Goal: Check status: Check status

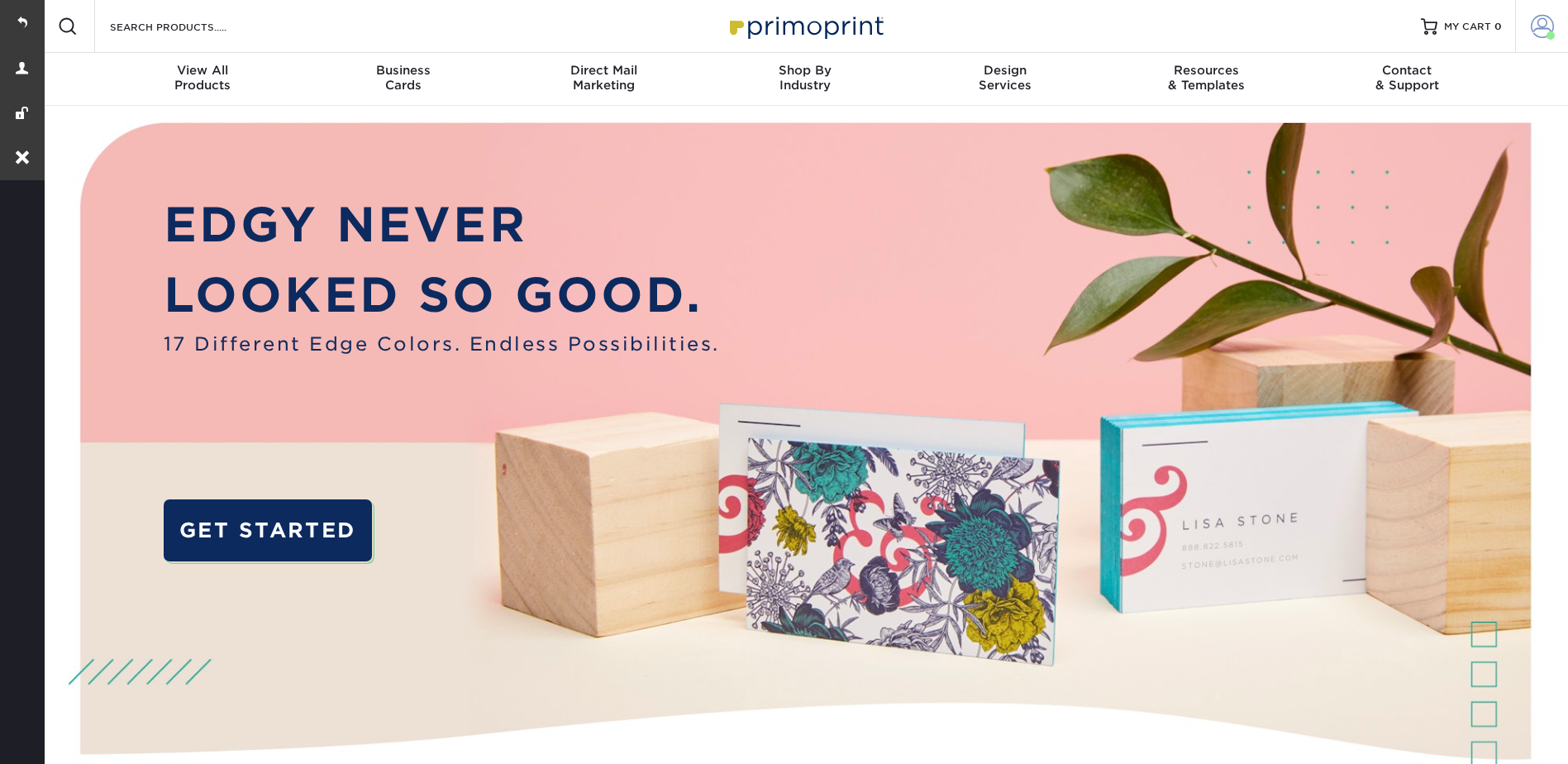
click at [1536, 21] on span at bounding box center [1542, 26] width 23 height 23
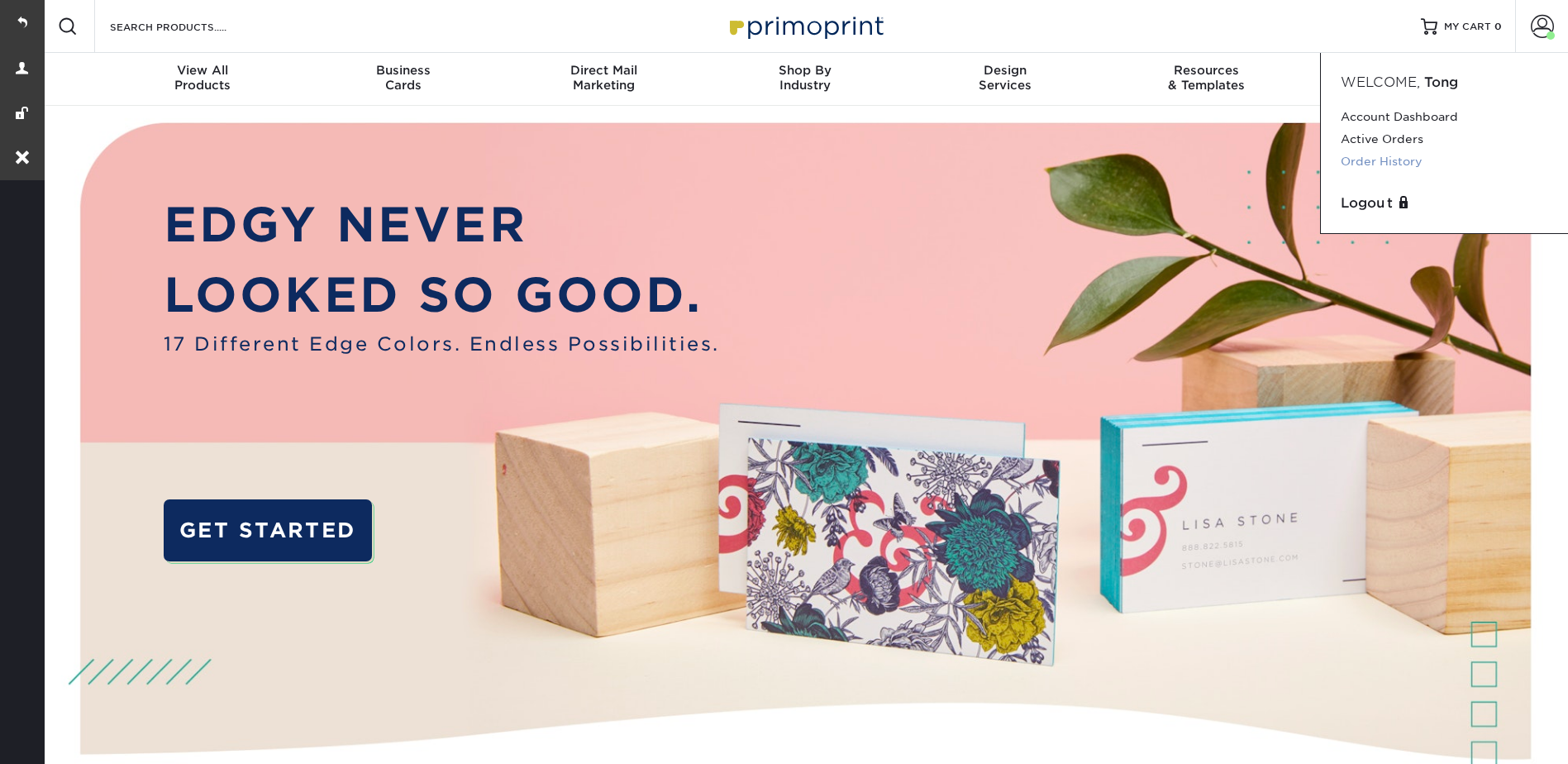
click at [1372, 167] on link "Order History" at bounding box center [1444, 162] width 207 height 22
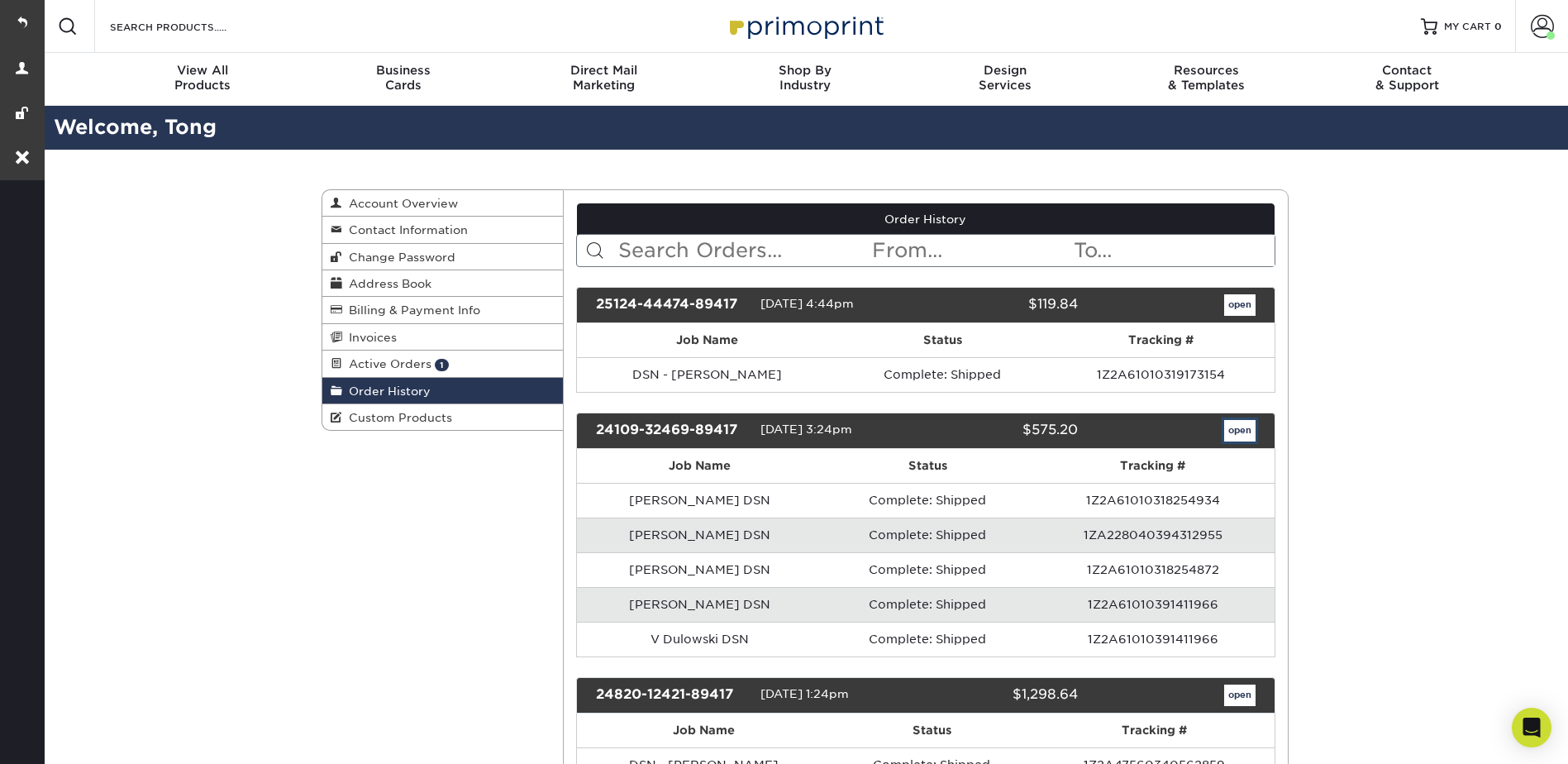
click at [1234, 437] on link "open" at bounding box center [1240, 431] width 32 height 21
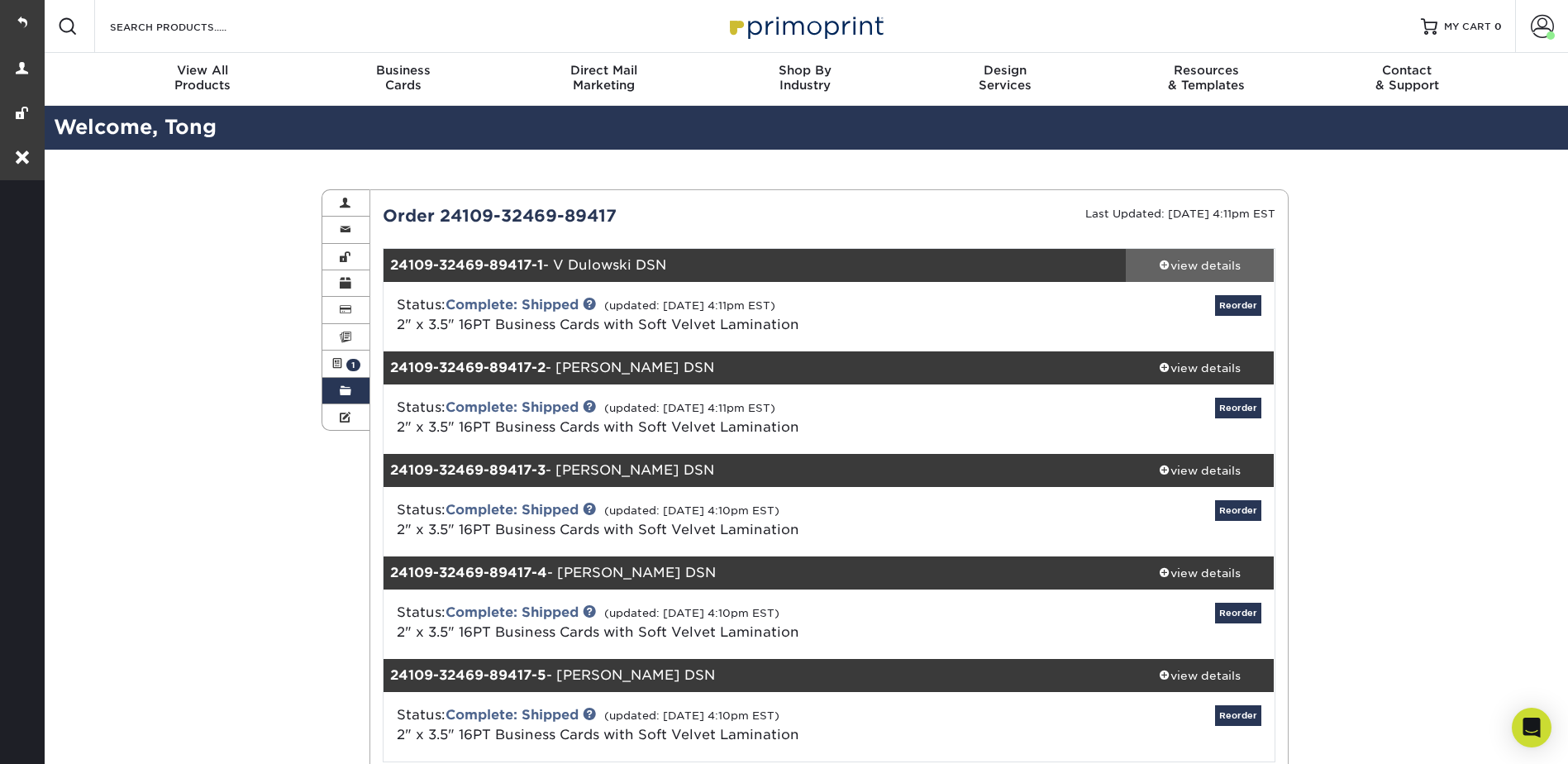
click at [1207, 279] on link "view details" at bounding box center [1201, 266] width 149 height 34
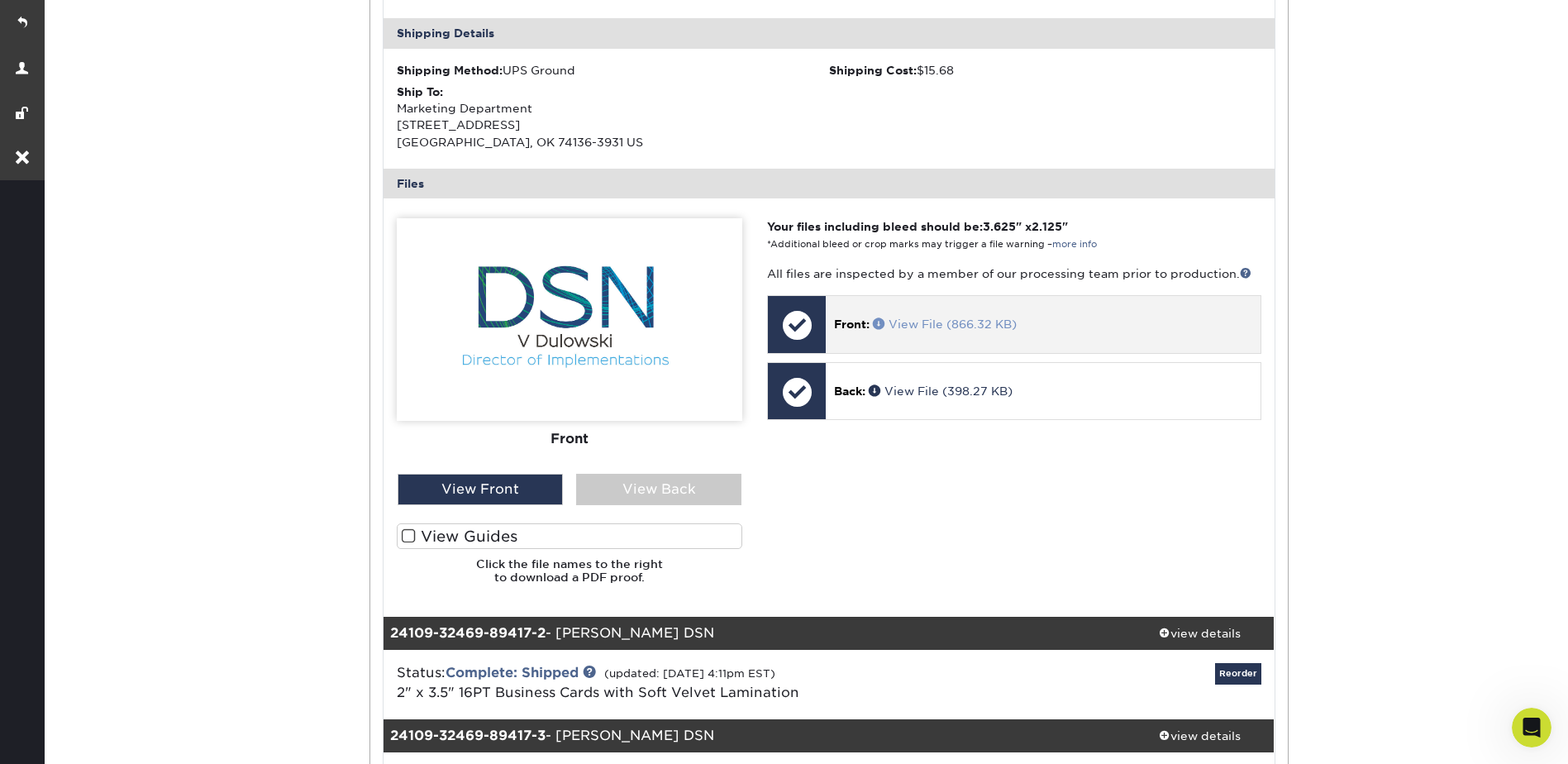
click at [882, 323] on span at bounding box center [881, 323] width 16 height 11
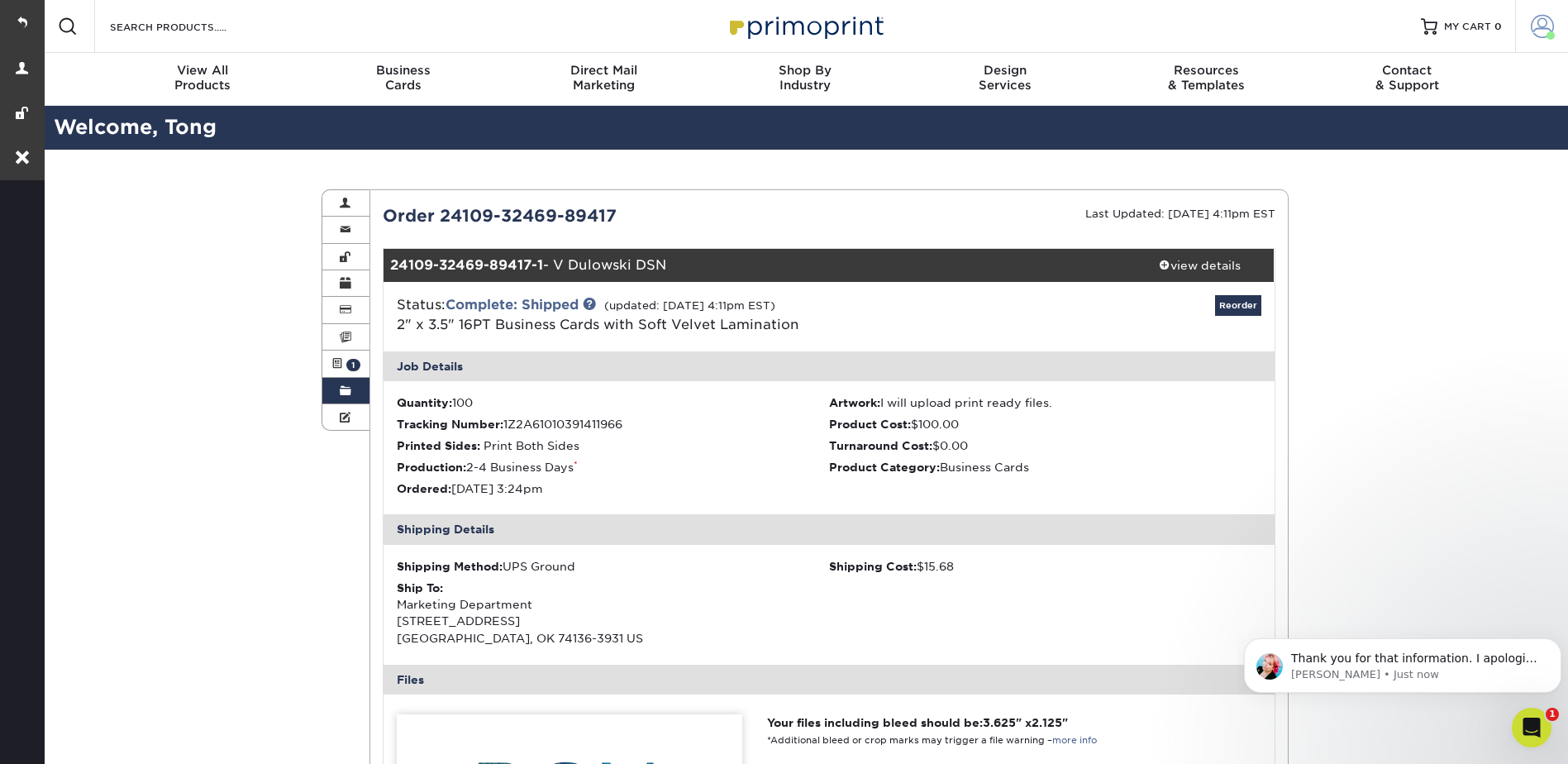
click at [1548, 24] on span at bounding box center [1542, 26] width 23 height 23
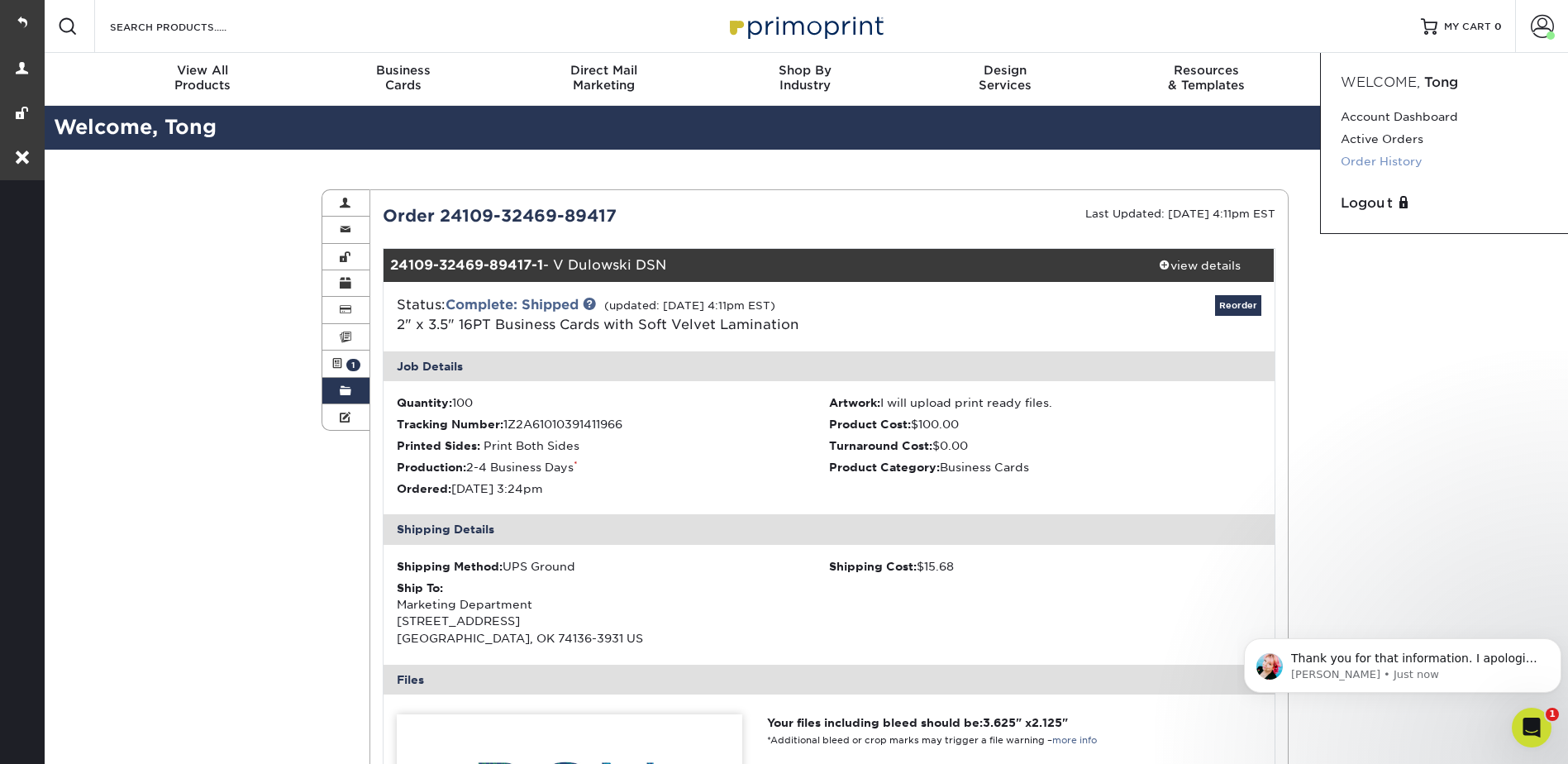
click at [1364, 154] on link "Order History" at bounding box center [1444, 162] width 207 height 22
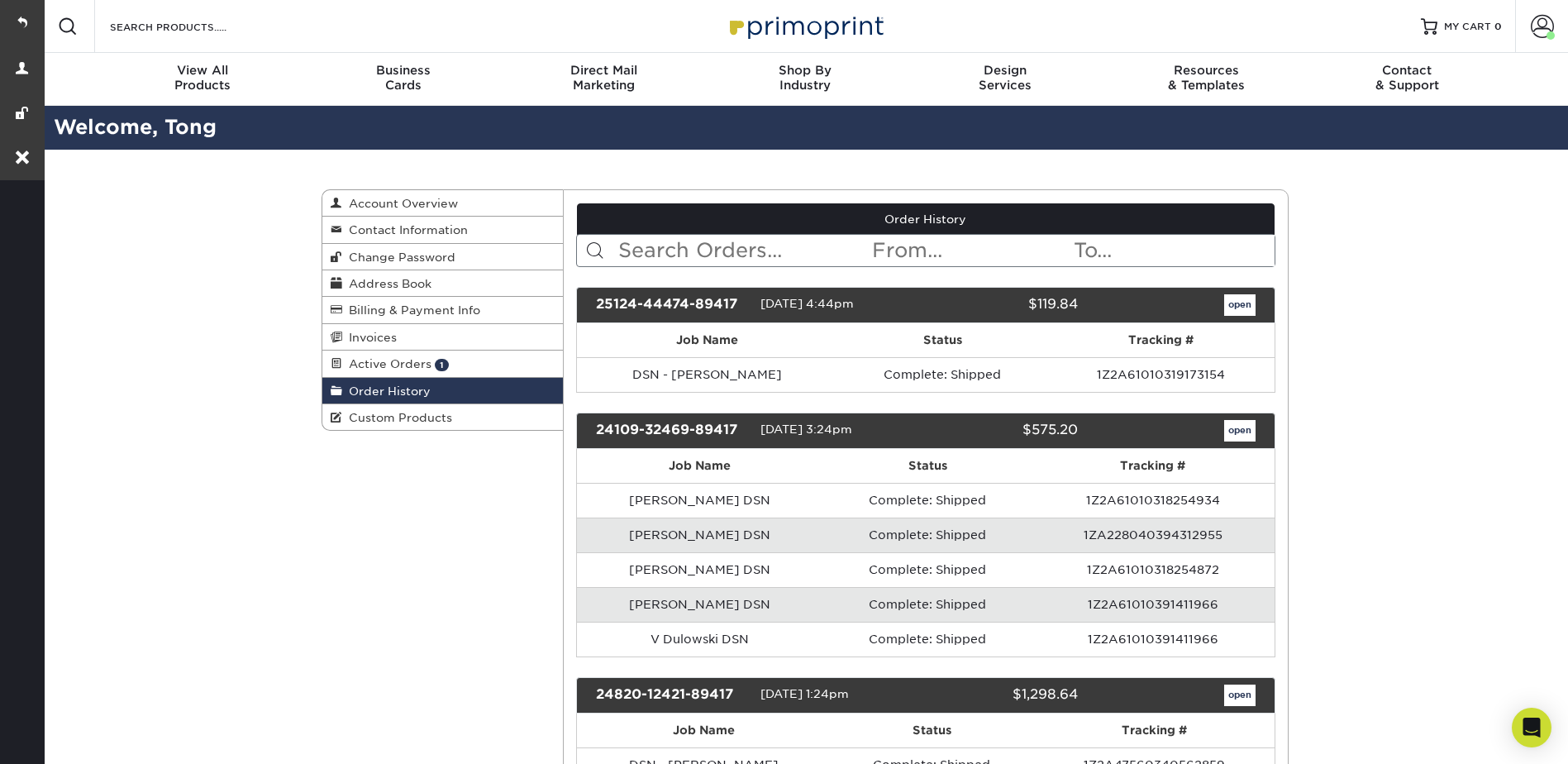
click at [1133, 248] on input "text" at bounding box center [1173, 250] width 202 height 32
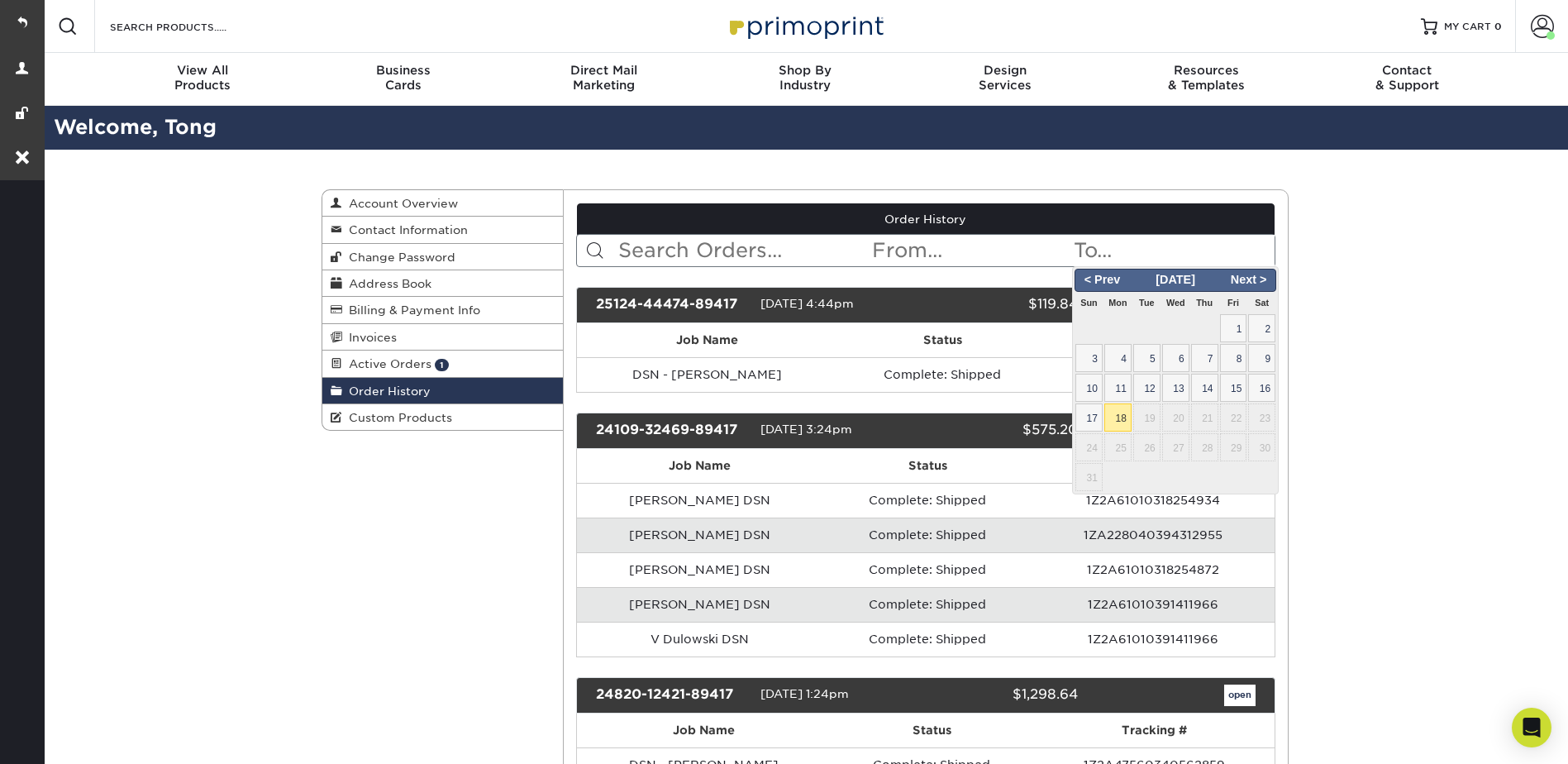
click at [993, 248] on input "text" at bounding box center [971, 250] width 202 height 32
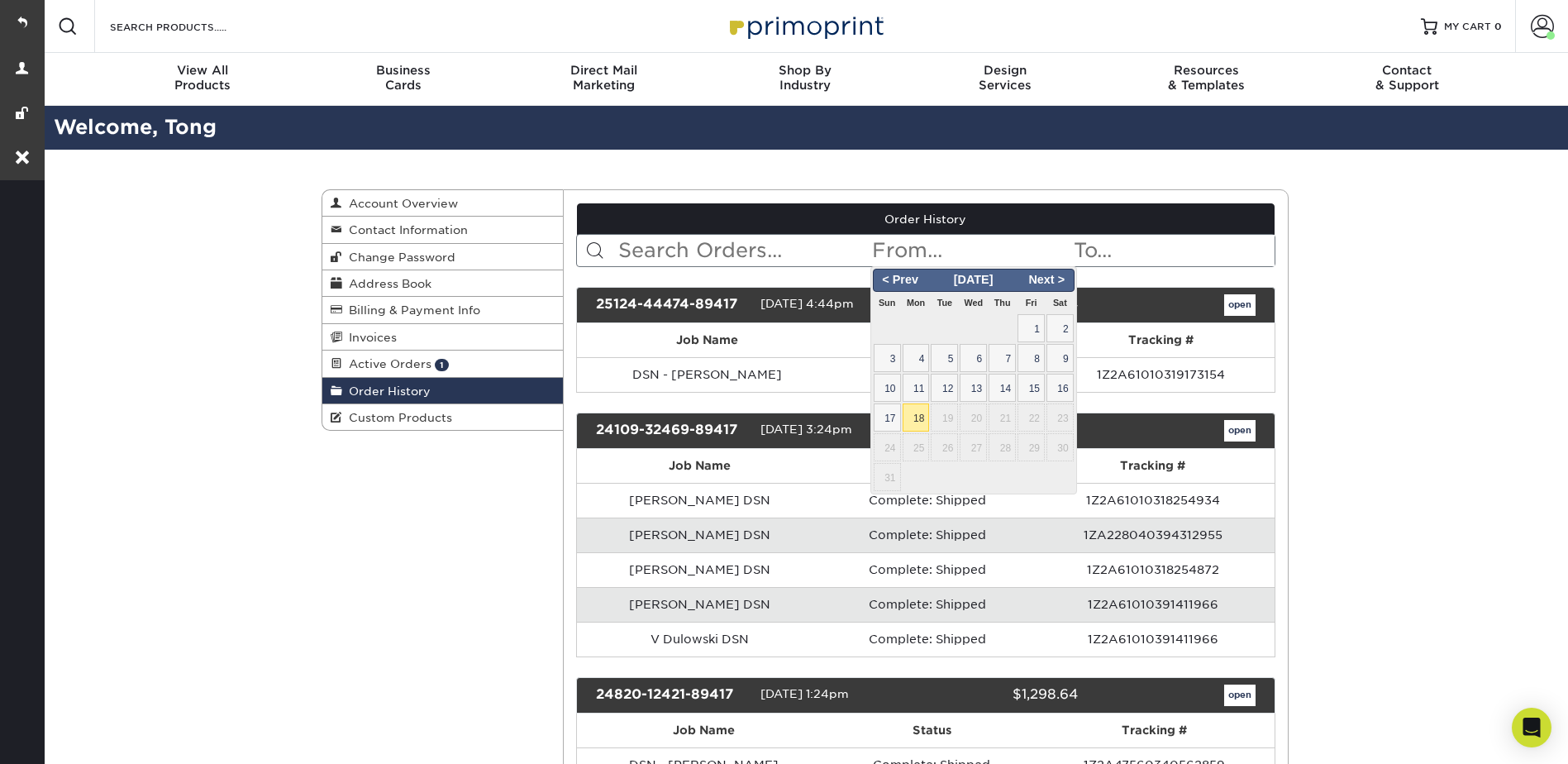
click at [740, 260] on input "text" at bounding box center [743, 250] width 254 height 32
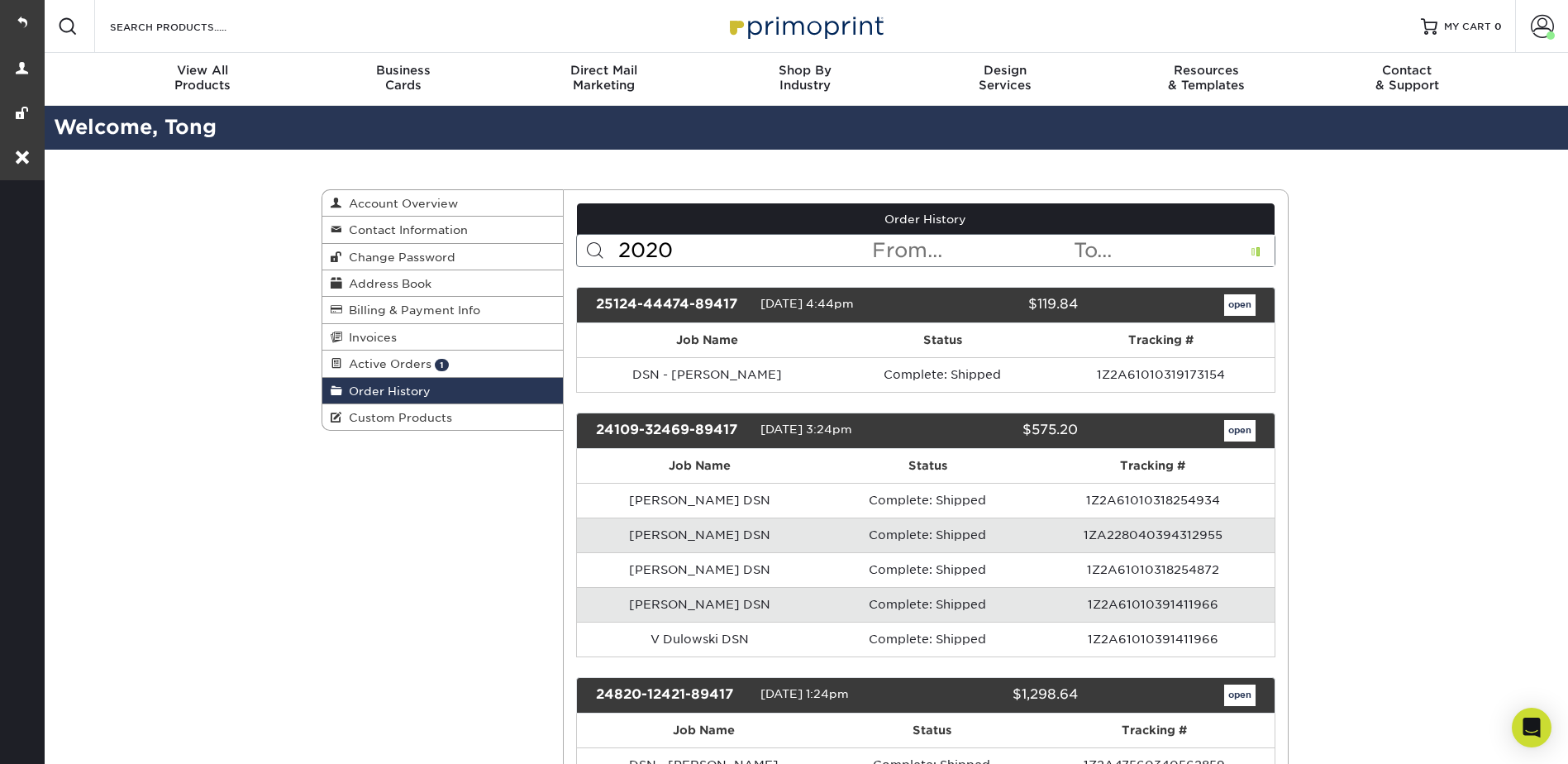
type input "2020"
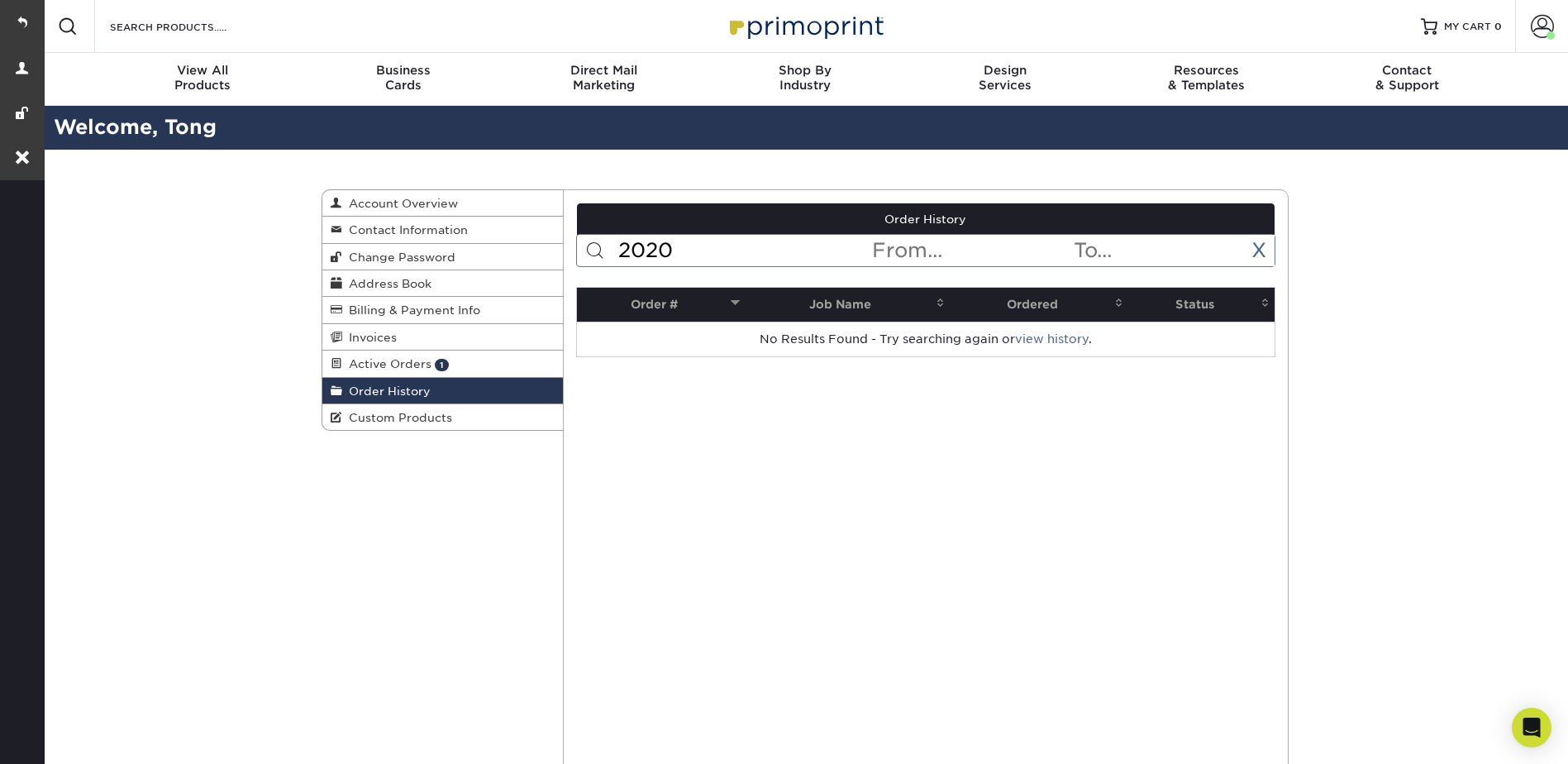
drag, startPoint x: 718, startPoint y: 253, endPoint x: 636, endPoint y: 245, distance: 82.4
click at [616, 250] on form "2020 < Prev Next > [DATE] Sun Mon Tue Wed Thu Fri Sat 1 2 3 4 5 6 7 8 9 10 11 1…" at bounding box center [926, 251] width 699 height 34
